Goal: Check status: Check status

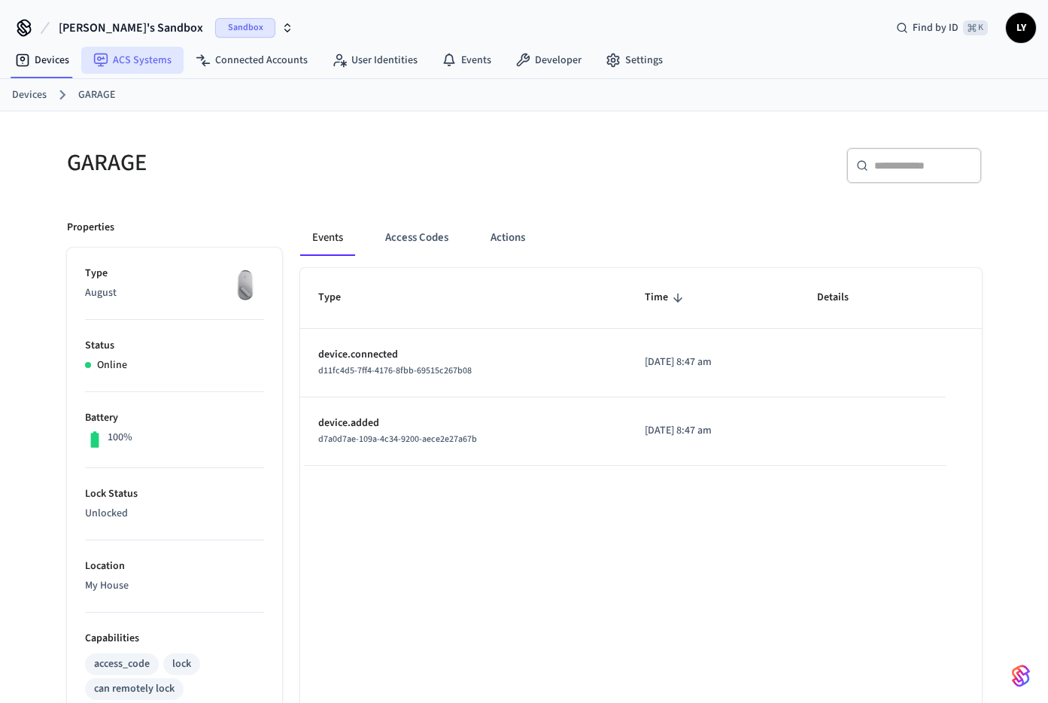
click at [129, 56] on link "ACS Systems" at bounding box center [132, 60] width 102 height 27
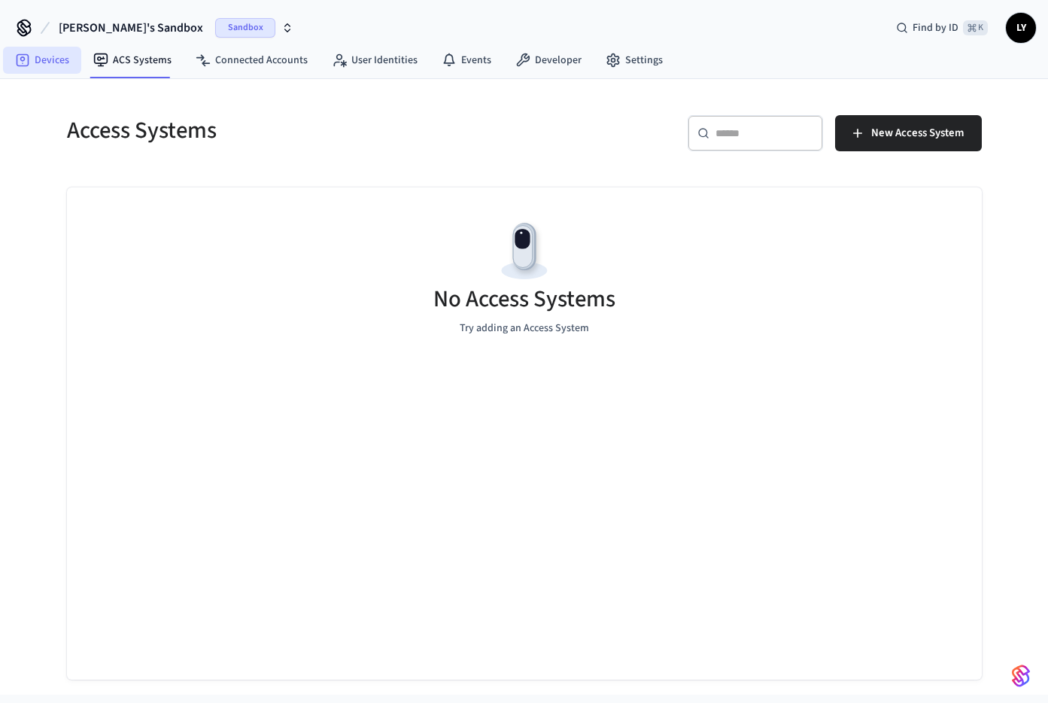
click at [42, 65] on link "Devices" at bounding box center [42, 60] width 78 height 27
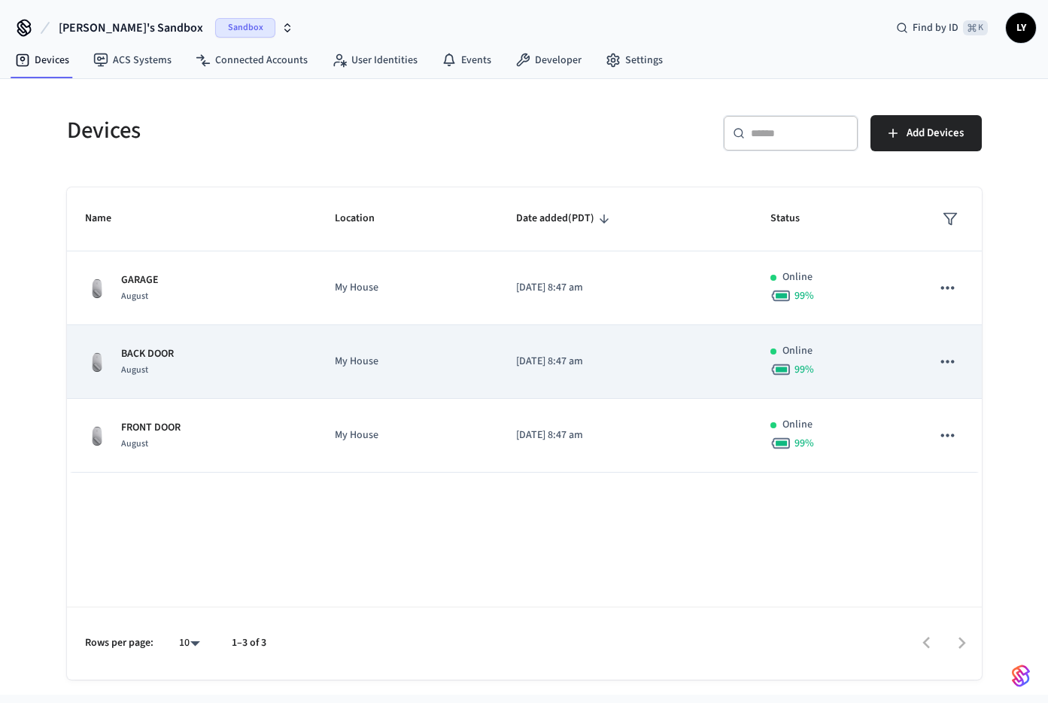
click at [272, 340] on td "BACK DOOR August" at bounding box center [192, 362] width 250 height 74
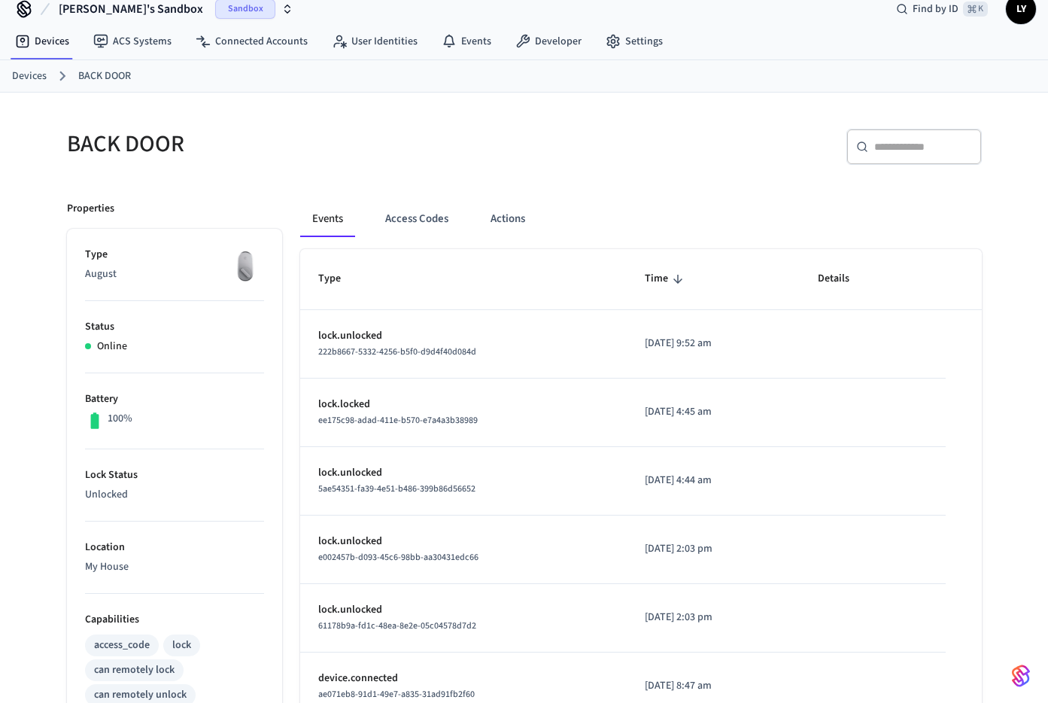
scroll to position [58, 0]
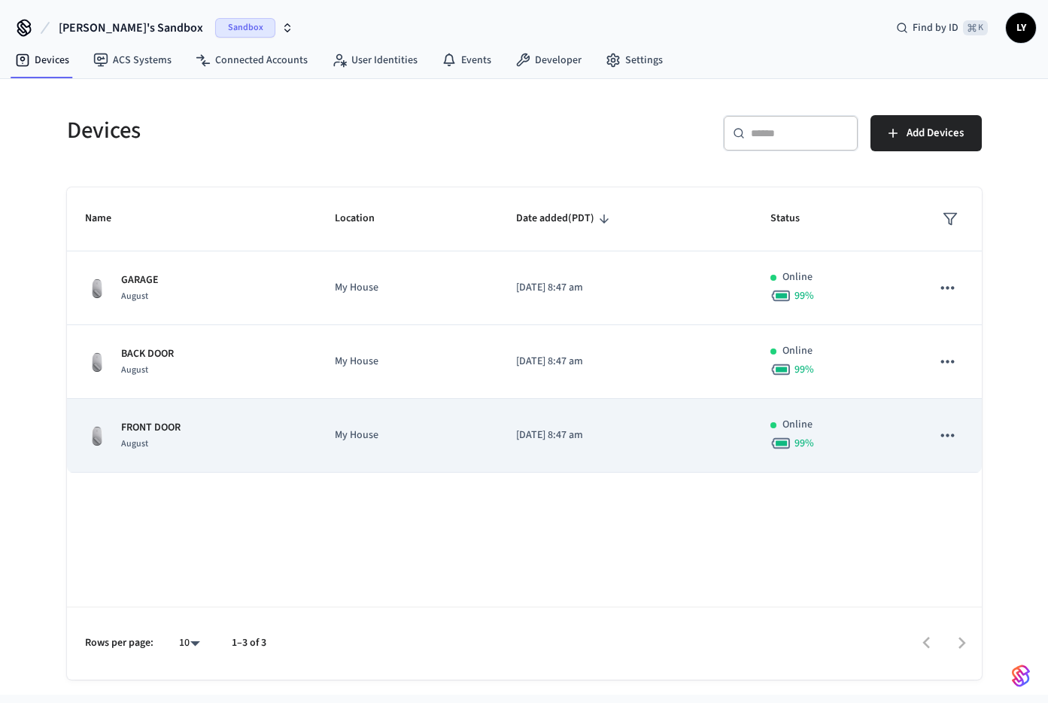
click at [249, 453] on td "FRONT DOOR August" at bounding box center [192, 436] width 250 height 74
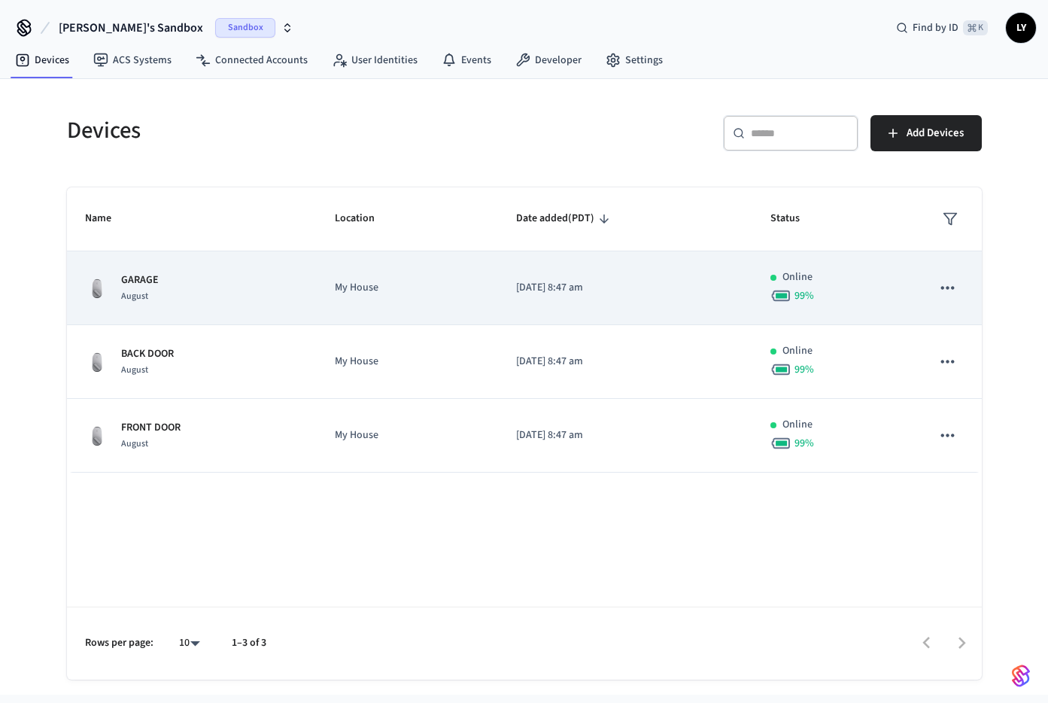
click at [221, 300] on div "GARAGE August" at bounding box center [192, 288] width 214 height 32
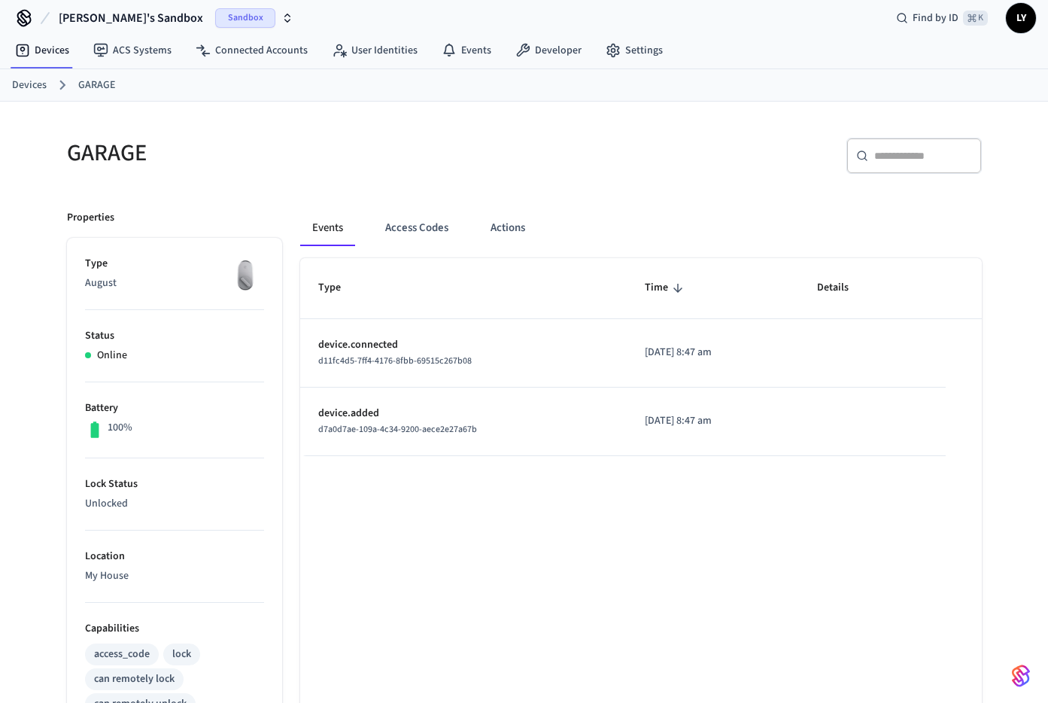
scroll to position [20, 0]
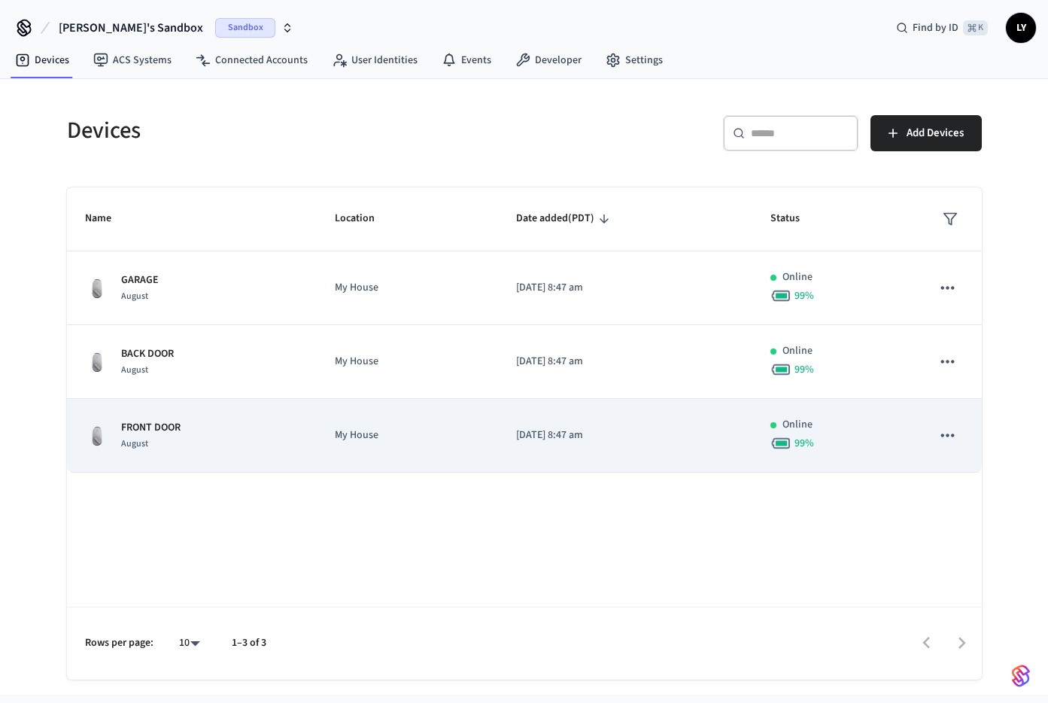
click at [515, 407] on td "[DATE] 8:47 am" at bounding box center [625, 436] width 254 height 74
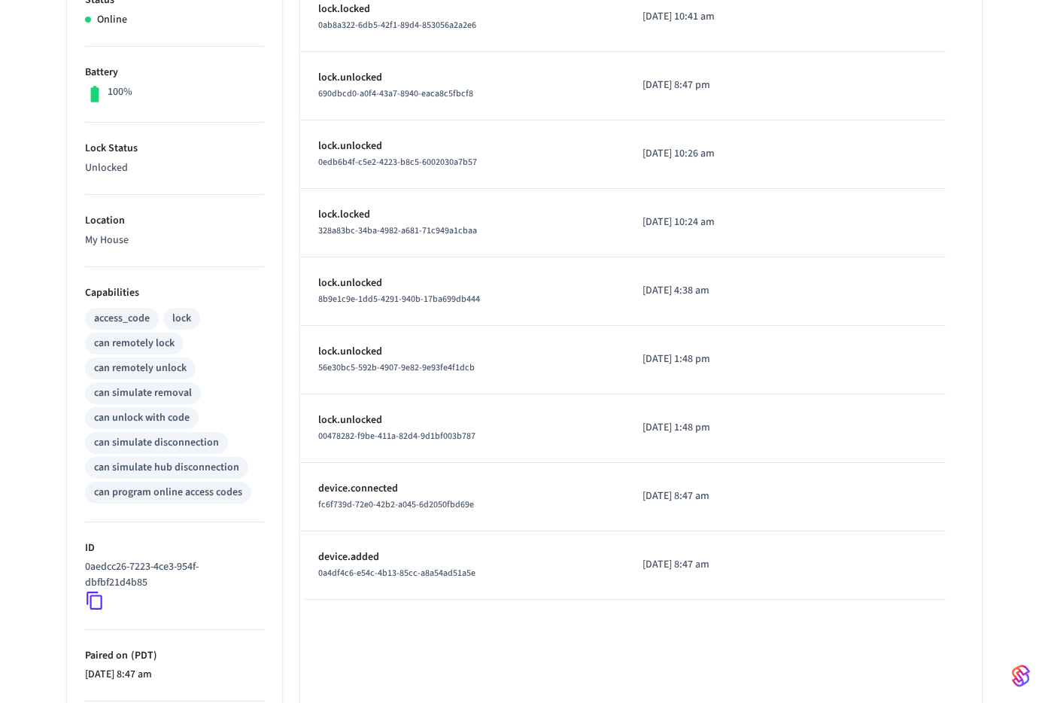
scroll to position [472, 0]
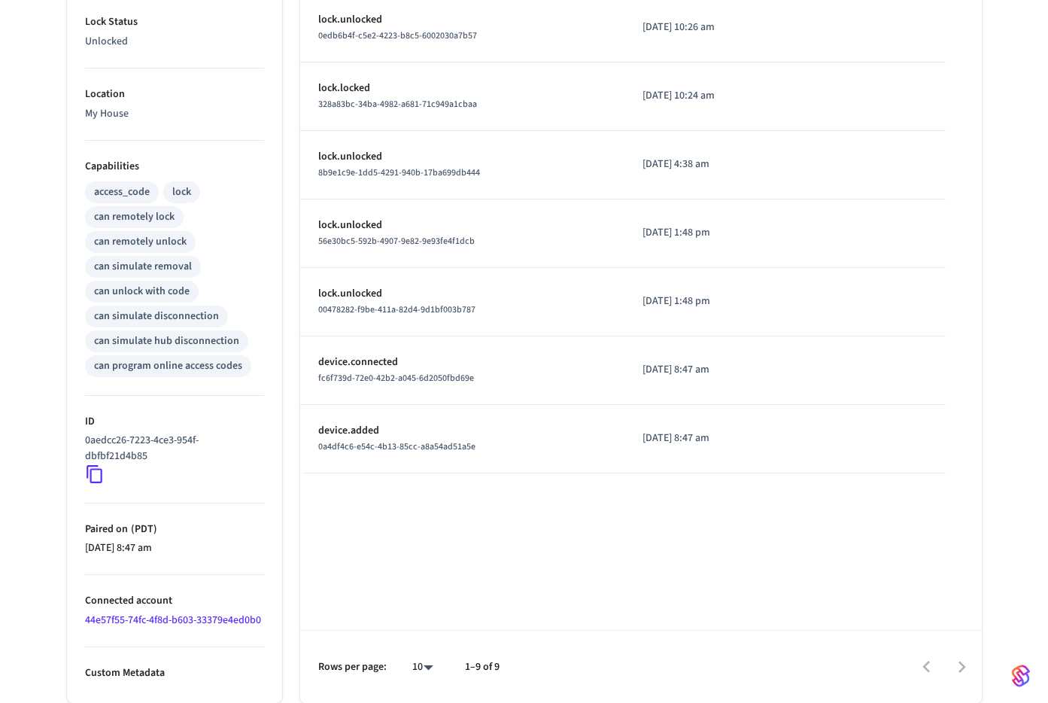
click at [166, 662] on li "Custom Metadata" at bounding box center [174, 664] width 179 height 34
drag, startPoint x: 160, startPoint y: 699, endPoint x: 160, endPoint y: 674, distance: 25.6
click at [160, 674] on ul "Type August Status Online Battery 100% Lock Status Unlocked Location My House C…" at bounding box center [174, 239] width 215 height 927
drag, startPoint x: 160, startPoint y: 674, endPoint x: 242, endPoint y: 697, distance: 85.3
click at [242, 697] on ul "Type August Status Online Battery 100% Lock Status Unlocked Location My House C…" at bounding box center [174, 239] width 215 height 927
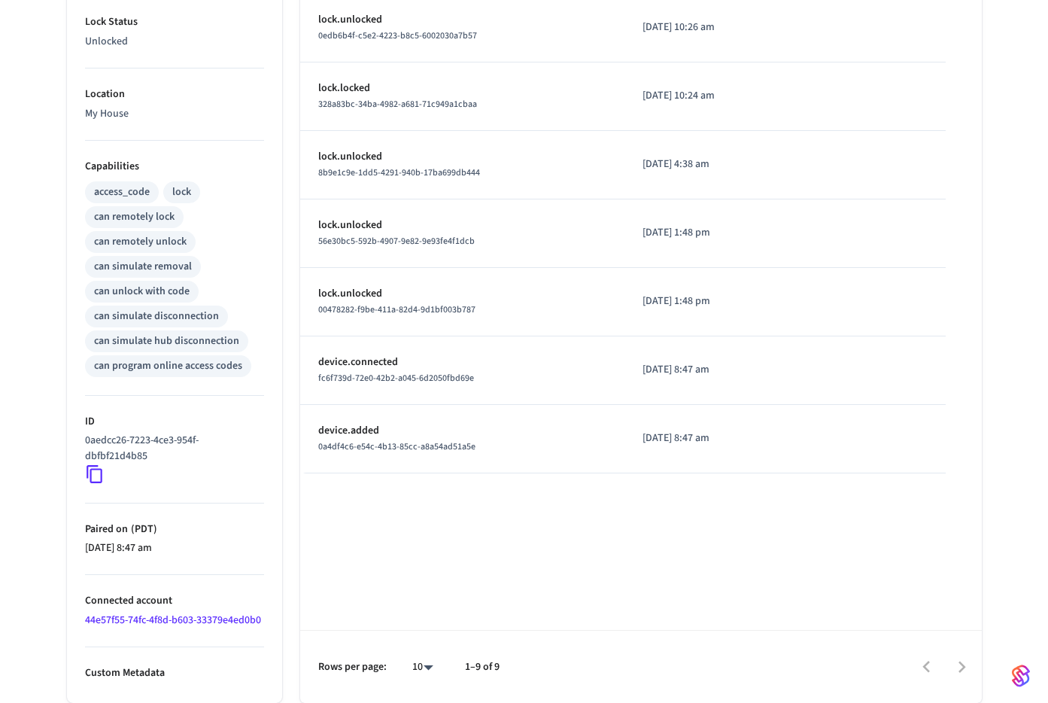
click at [242, 697] on ul "Type August Status Online Battery 100% Lock Status Unlocked Location My House C…" at bounding box center [174, 239] width 215 height 927
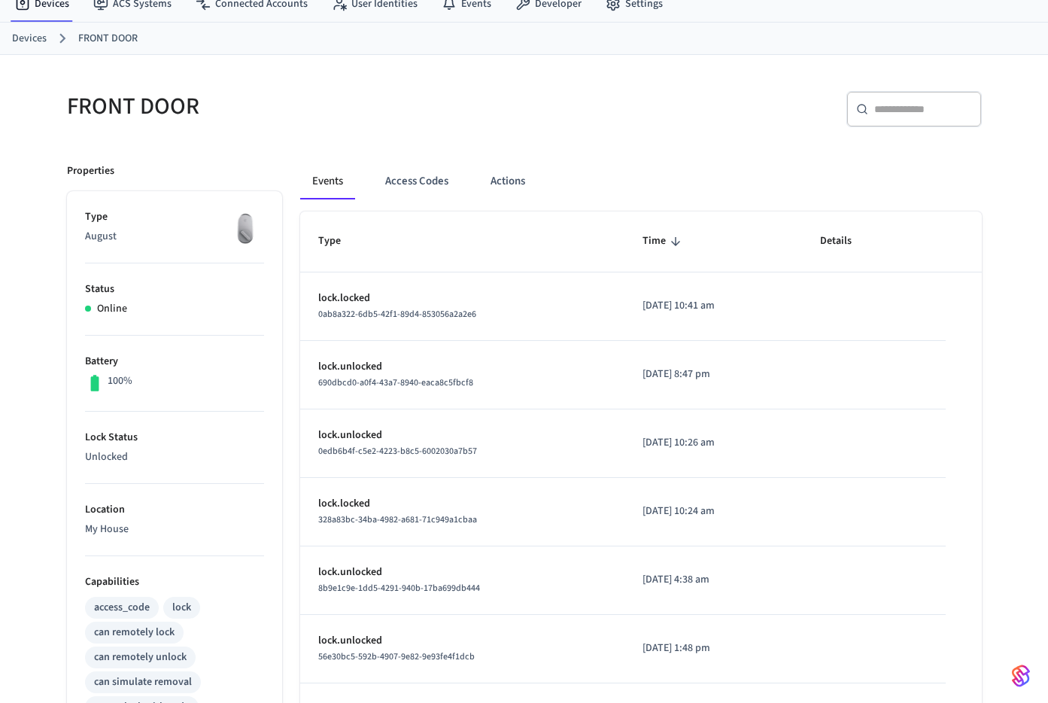
scroll to position [0, 0]
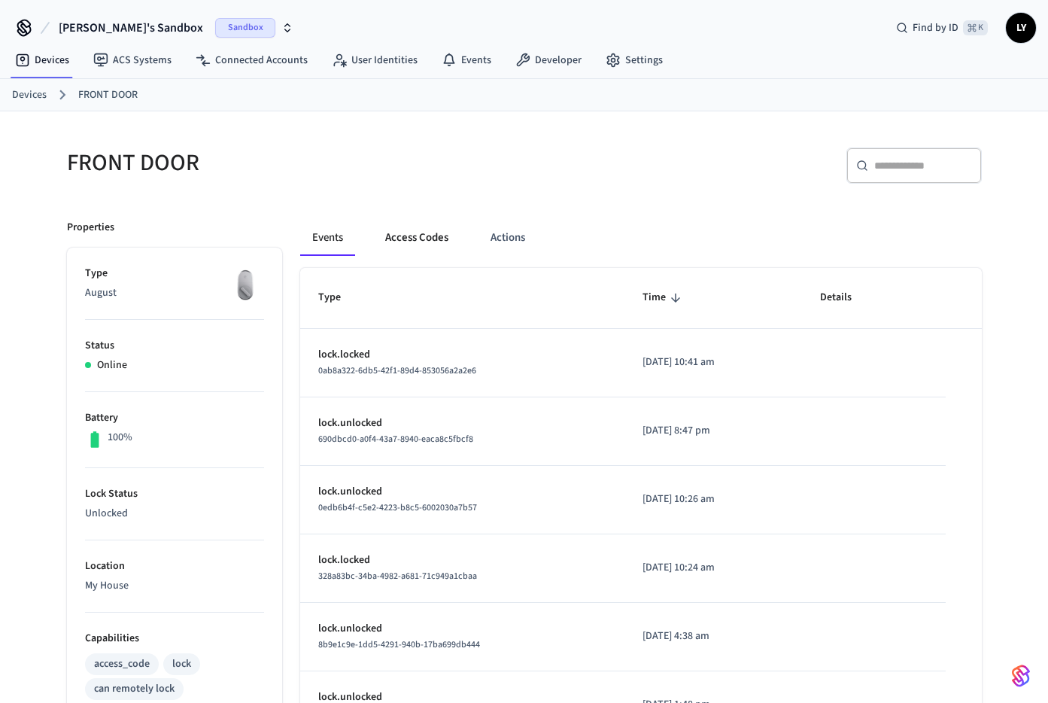
click at [413, 232] on button "Access Codes" at bounding box center [416, 238] width 87 height 36
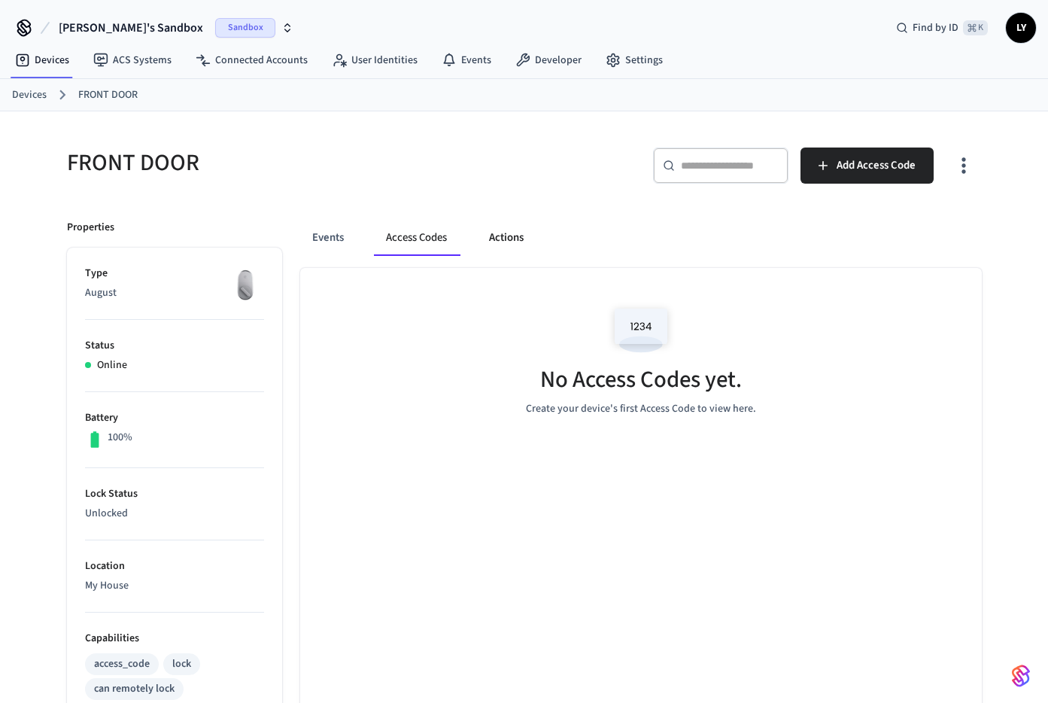
click at [496, 235] on button "Actions" at bounding box center [506, 238] width 59 height 36
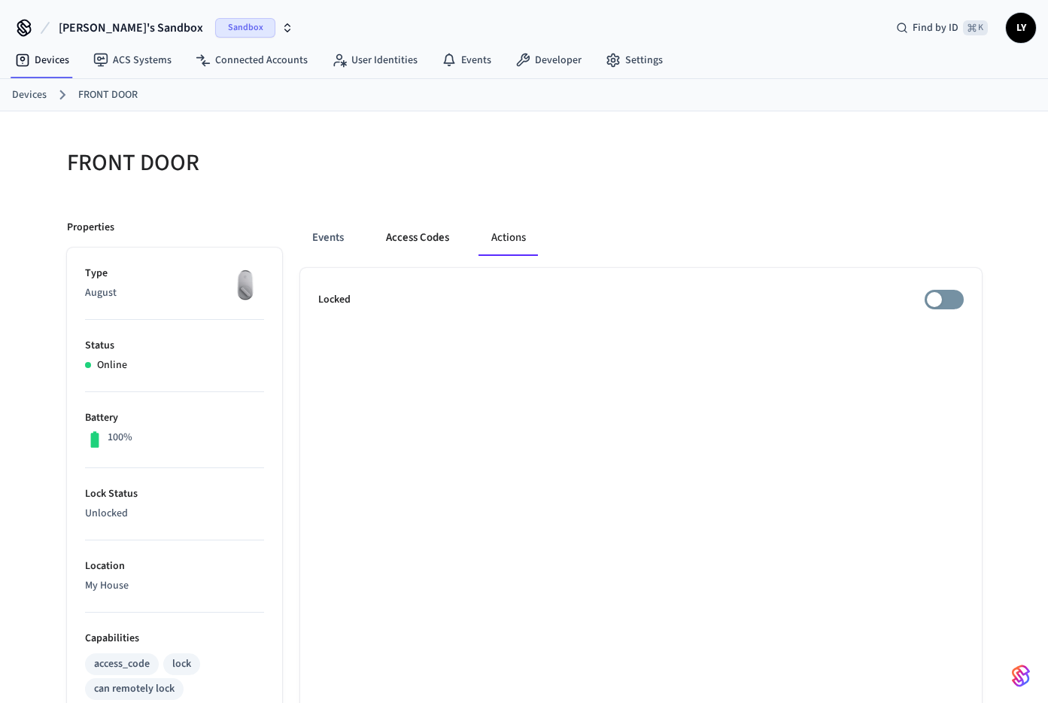
click at [439, 243] on button "Access Codes" at bounding box center [417, 238] width 87 height 36
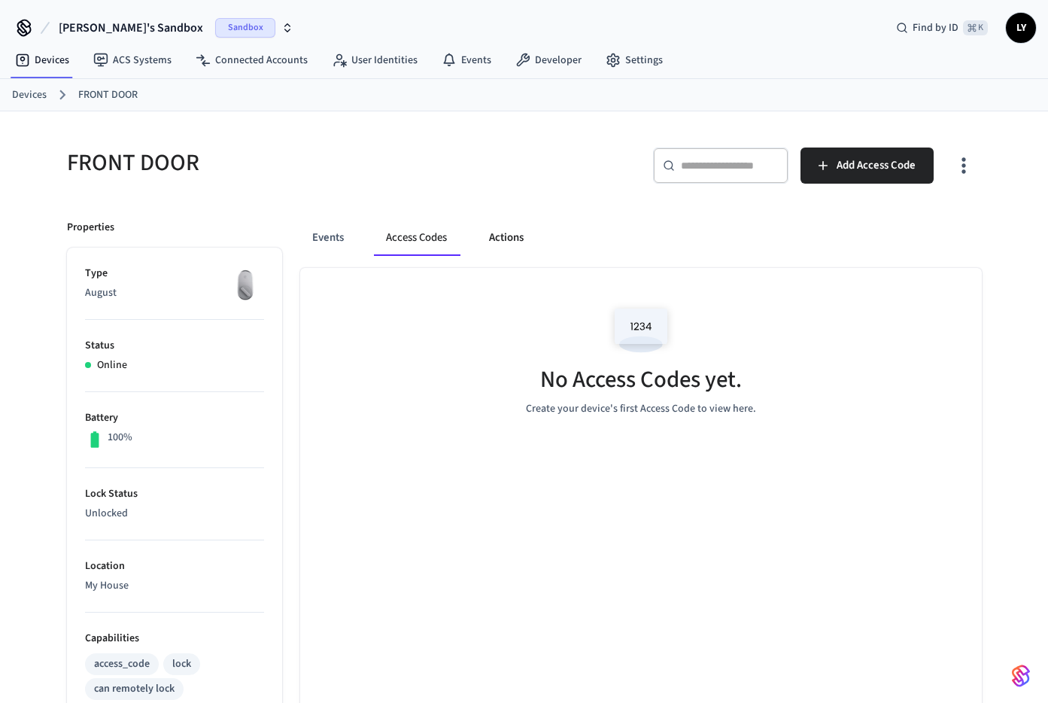
click at [492, 242] on button "Actions" at bounding box center [506, 238] width 59 height 36
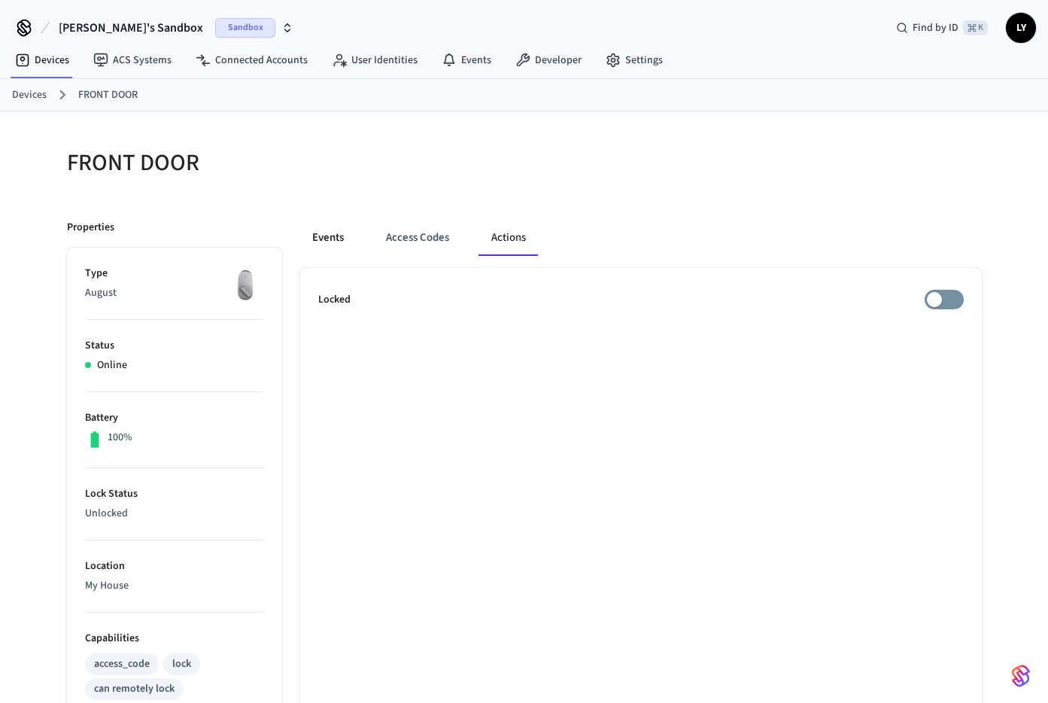
click at [343, 242] on button "Events" at bounding box center [328, 238] width 56 height 36
